Goal: Transaction & Acquisition: Subscribe to service/newsletter

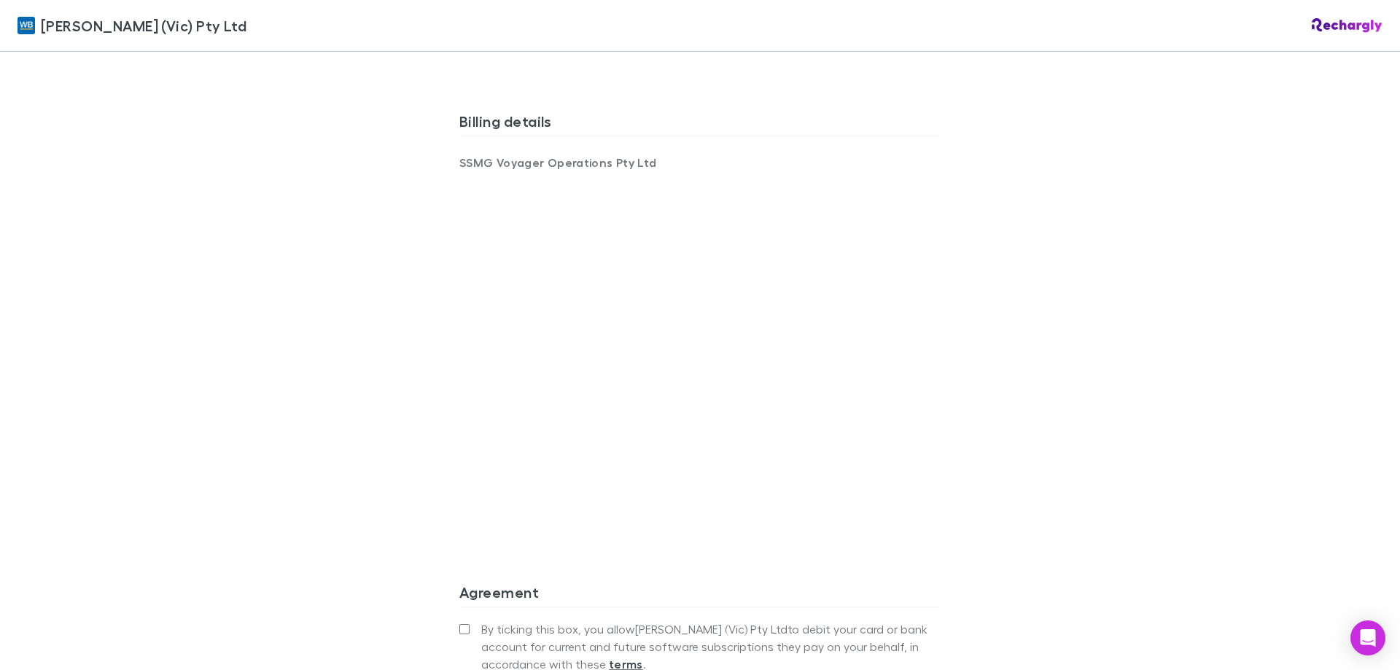
scroll to position [1016, 0]
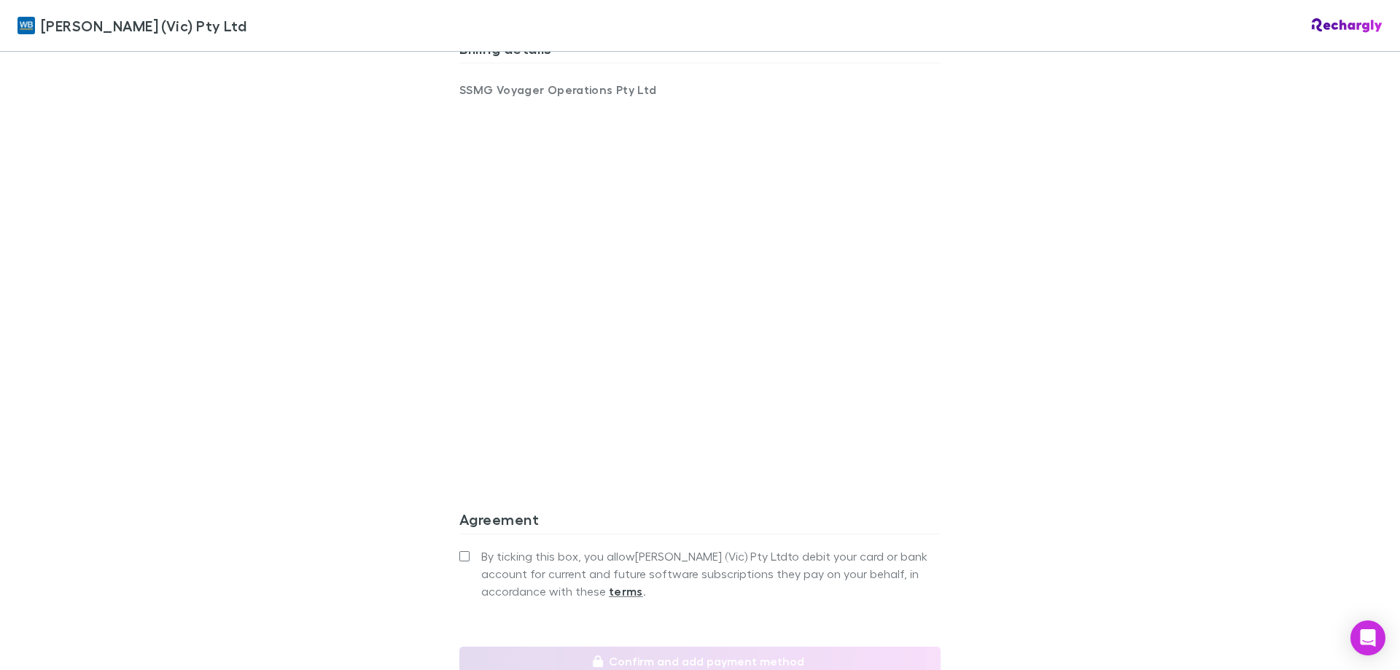
click at [472, 548] on label "By ticking this box, you allow [PERSON_NAME] (Vic) Pty Ltd to debit your card o…" at bounding box center [699, 574] width 481 height 52
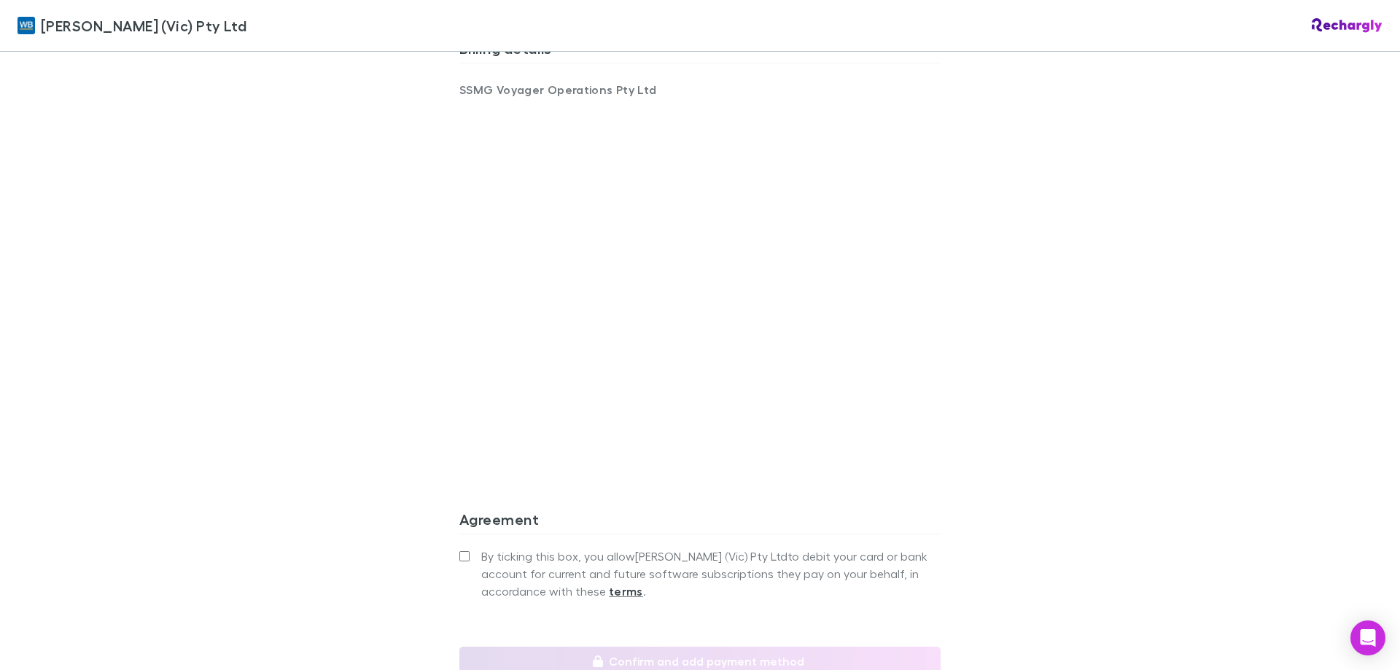
scroll to position [943, 0]
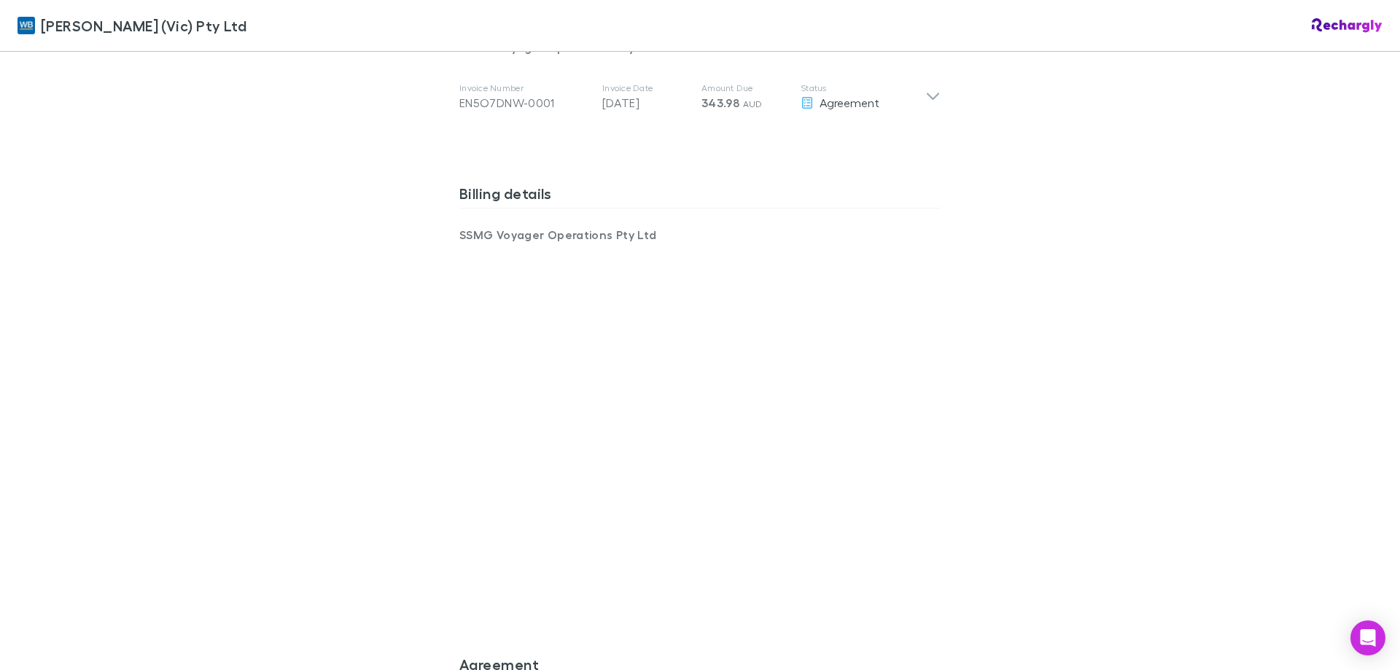
scroll to position [875, 0]
click at [322, 491] on div "[PERSON_NAME] (Vic) Pty Ltd [PERSON_NAME] (Vic) Pty Ltd Software subscriptions …" at bounding box center [700, 335] width 1400 height 670
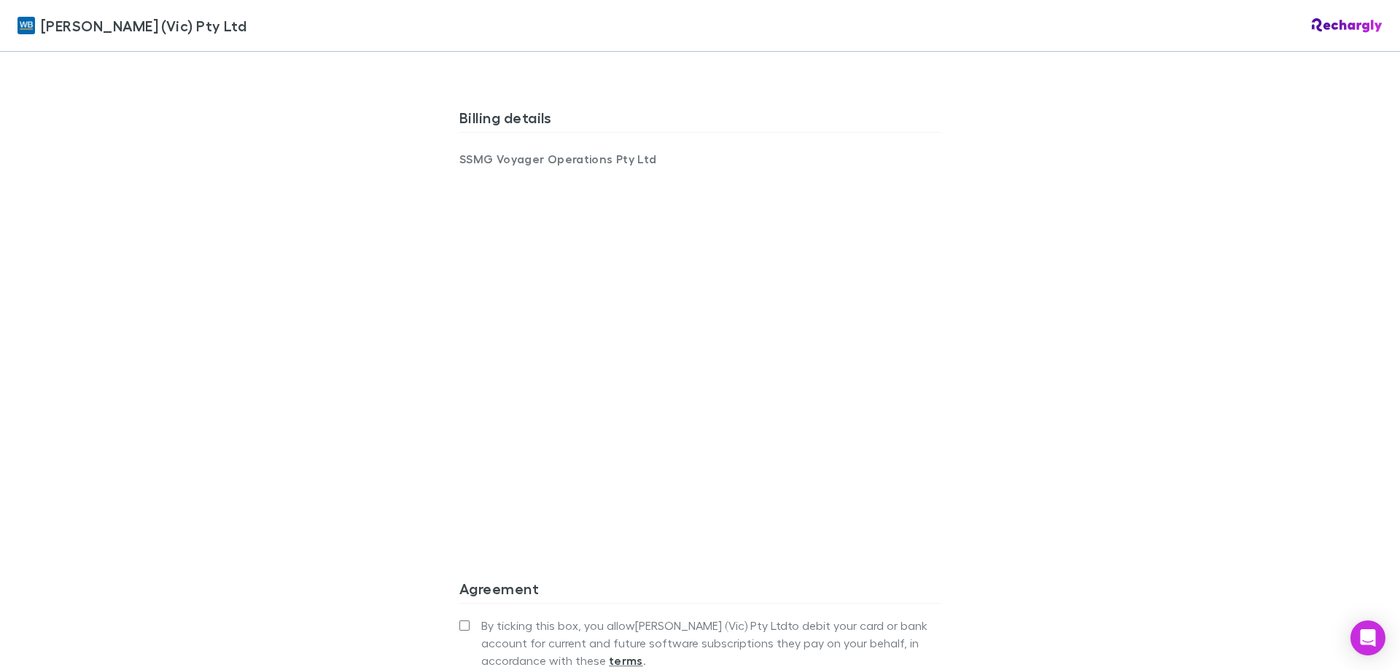
scroll to position [948, 0]
drag, startPoint x: 1259, startPoint y: 464, endPoint x: 975, endPoint y: 464, distance: 284.4
click at [1248, 464] on div "[PERSON_NAME] (Vic) Pty Ltd [PERSON_NAME] (Vic) Pty Ltd Software subscriptions …" at bounding box center [700, 335] width 1400 height 670
click at [374, 454] on div "[PERSON_NAME] (Vic) Pty Ltd [PERSON_NAME] (Vic) Pty Ltd Software subscriptions …" at bounding box center [700, 335] width 1400 height 670
click at [168, 497] on div "[PERSON_NAME] (Vic) Pty Ltd [PERSON_NAME] (Vic) Pty Ltd Software subscriptions …" at bounding box center [700, 335] width 1400 height 670
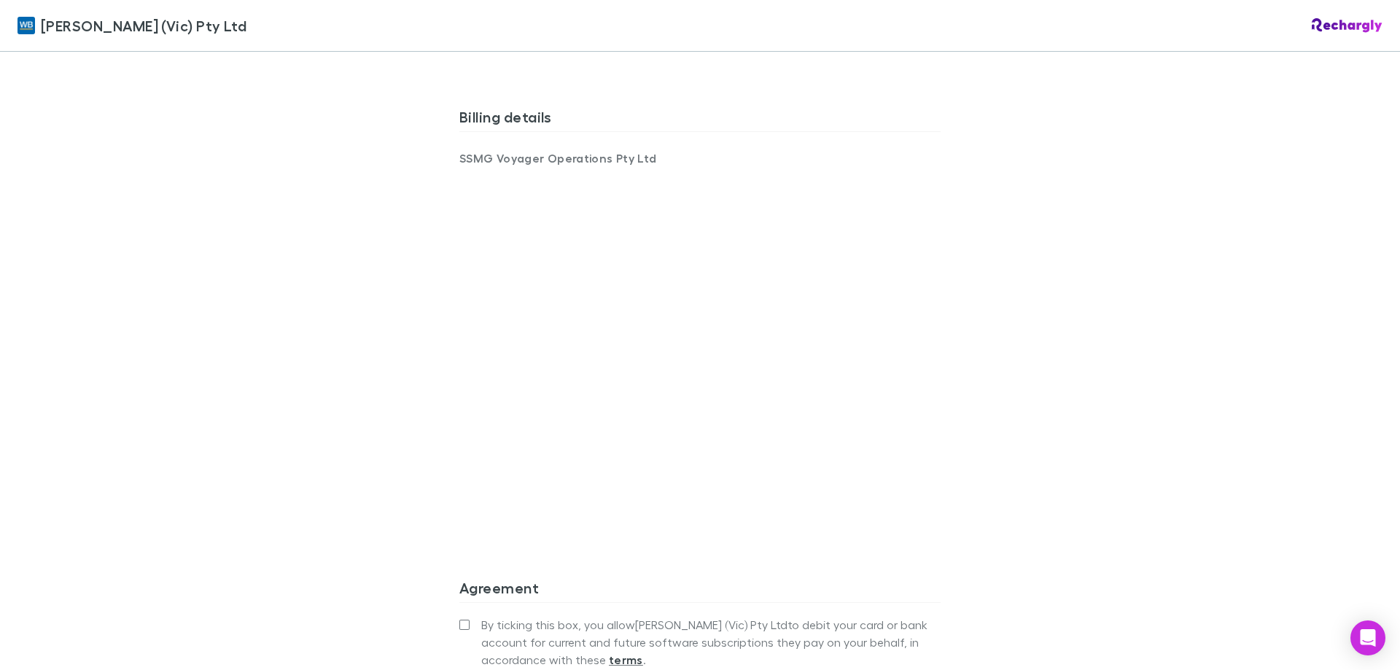
drag, startPoint x: 1208, startPoint y: 302, endPoint x: 1147, endPoint y: 305, distance: 61.3
click at [1208, 302] on div "[PERSON_NAME] (Vic) Pty Ltd [PERSON_NAME] (Vic) Pty Ltd Software subscriptions …" at bounding box center [700, 335] width 1400 height 670
click at [1113, 340] on div "[PERSON_NAME] (Vic) Pty Ltd [PERSON_NAME] (Vic) Pty Ltd Software subscriptions …" at bounding box center [700, 335] width 1400 height 670
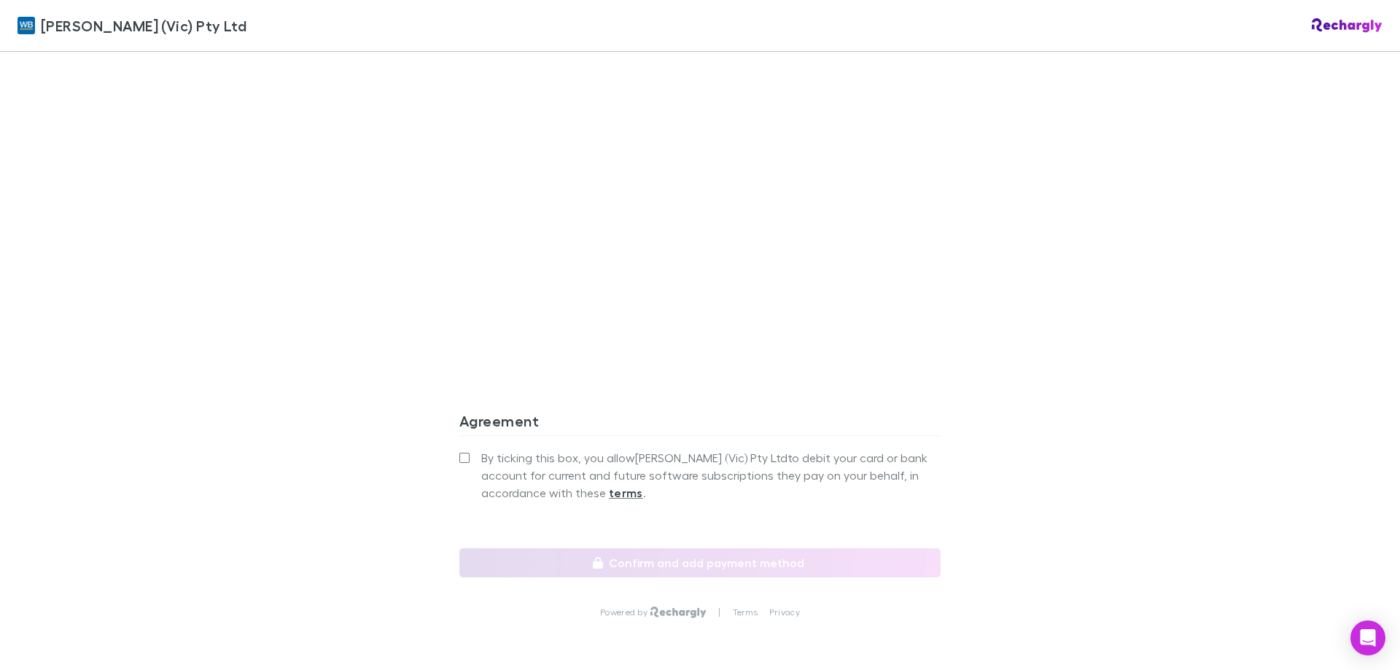
scroll to position [1162, 0]
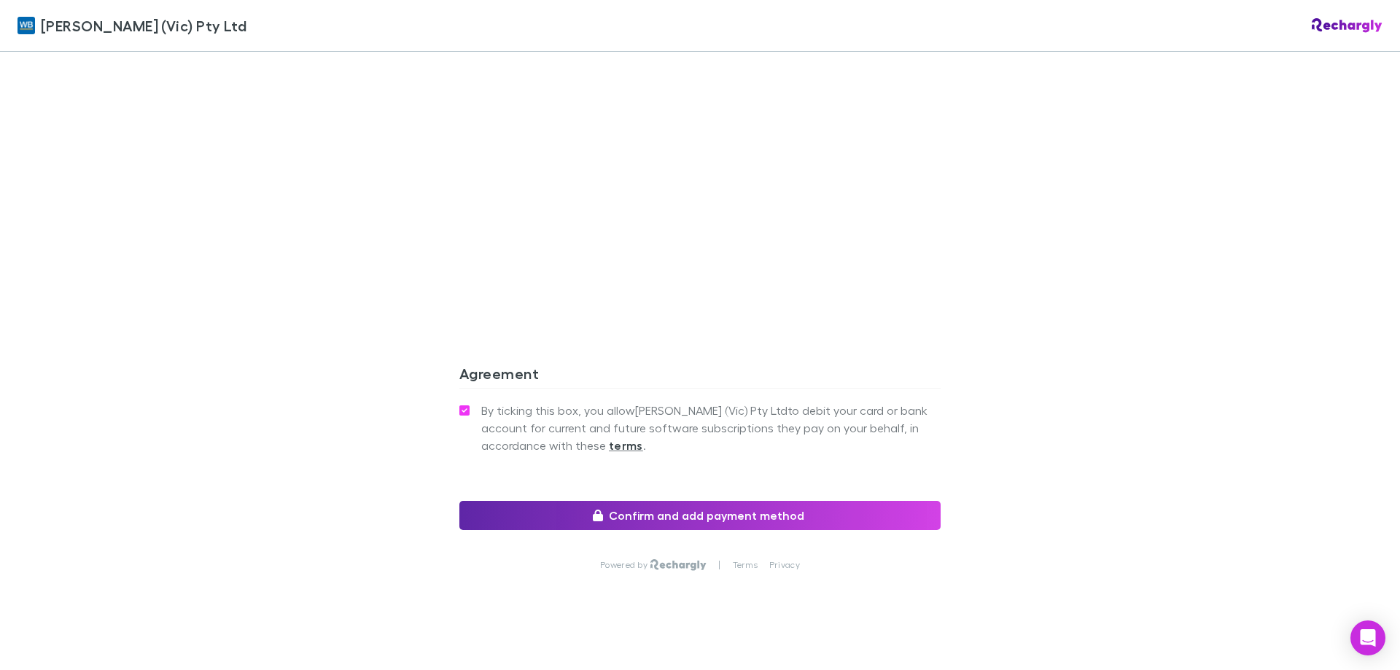
click at [130, 453] on div "[PERSON_NAME] (Vic) Pty Ltd [PERSON_NAME] (Vic) Pty Ltd Software subscriptions …" at bounding box center [700, 335] width 1400 height 670
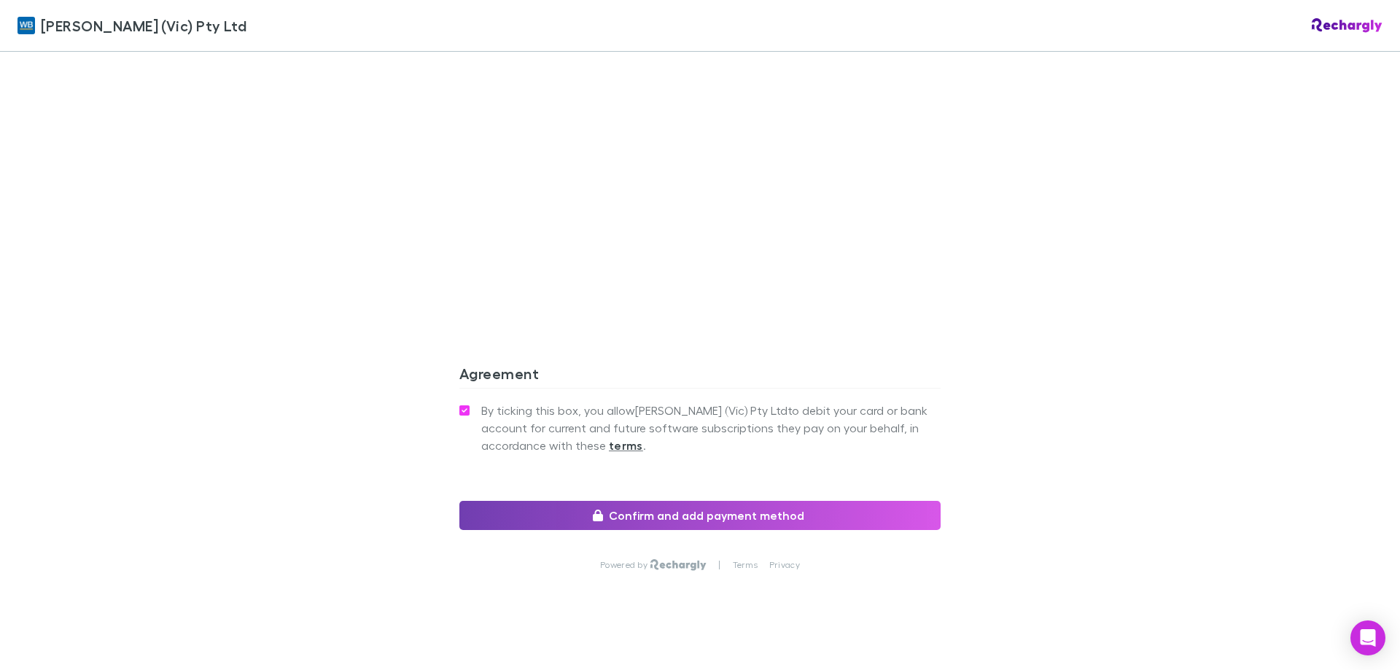
click at [618, 501] on button "Confirm and add payment method" at bounding box center [699, 515] width 481 height 29
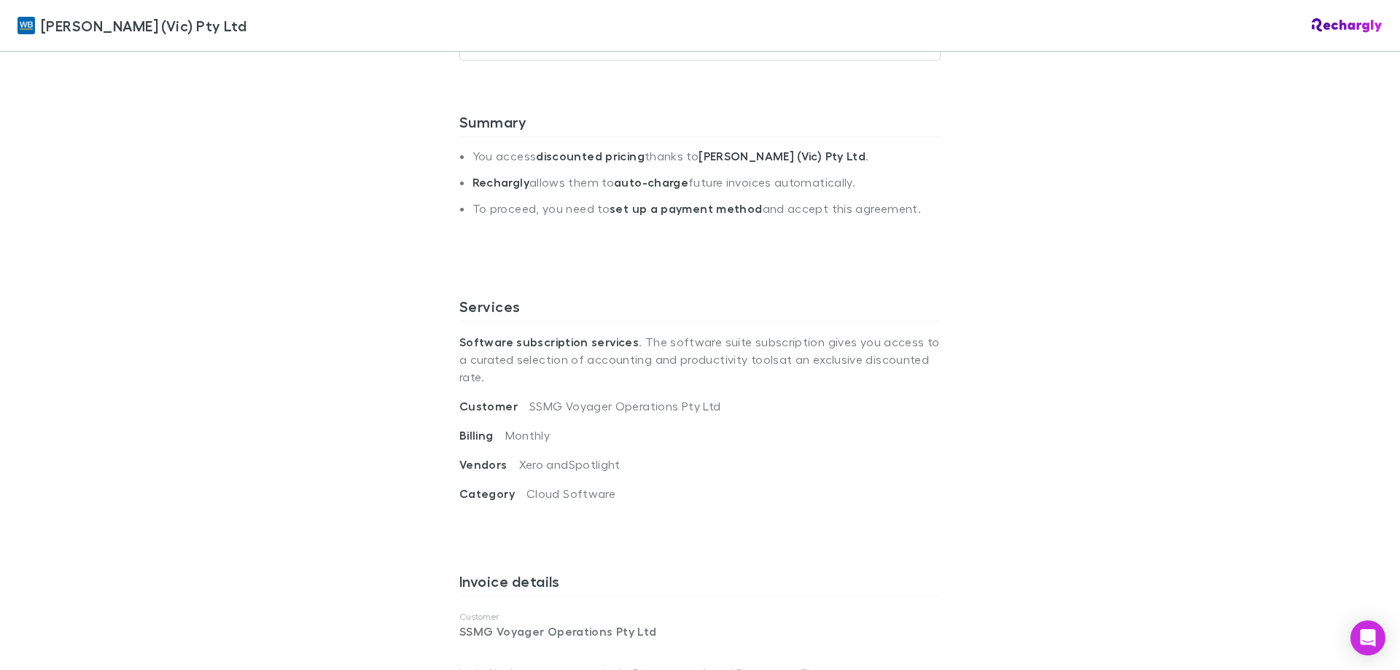
scroll to position [240, 0]
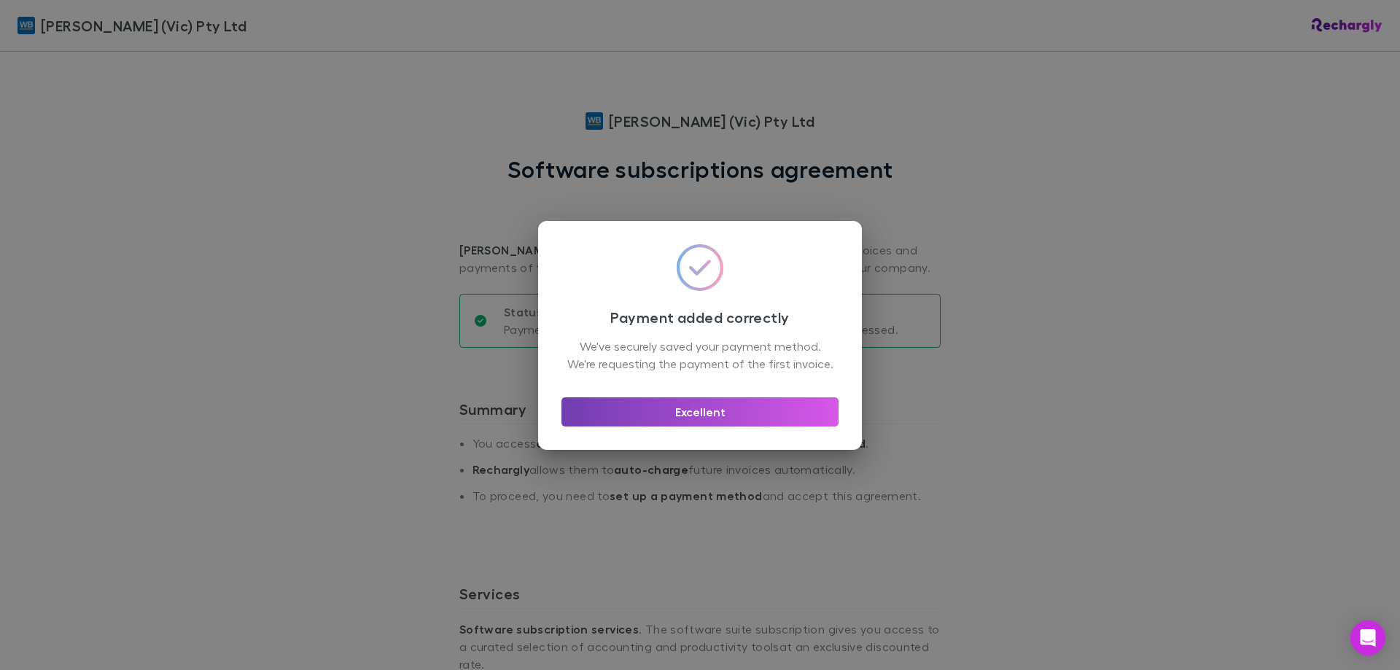
click at [666, 422] on button "Excellent" at bounding box center [699, 411] width 277 height 29
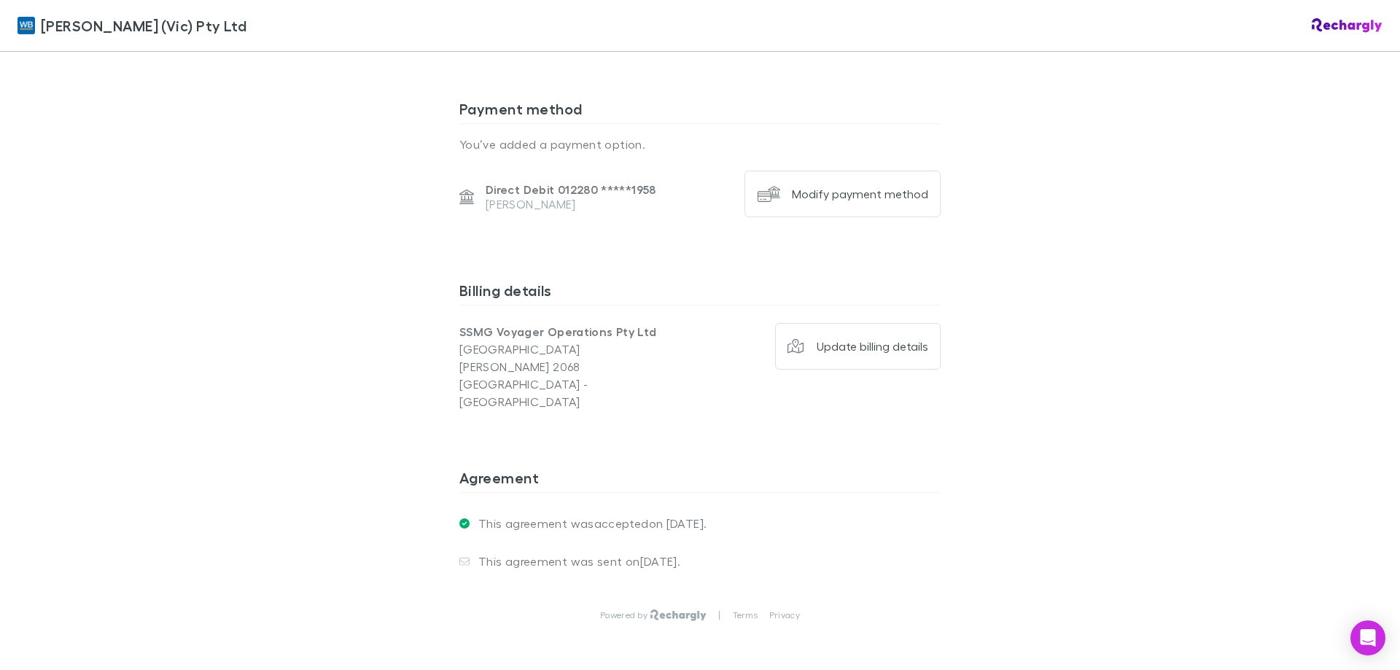
scroll to position [989, 0]
